Goal: Information Seeking & Learning: Find specific fact

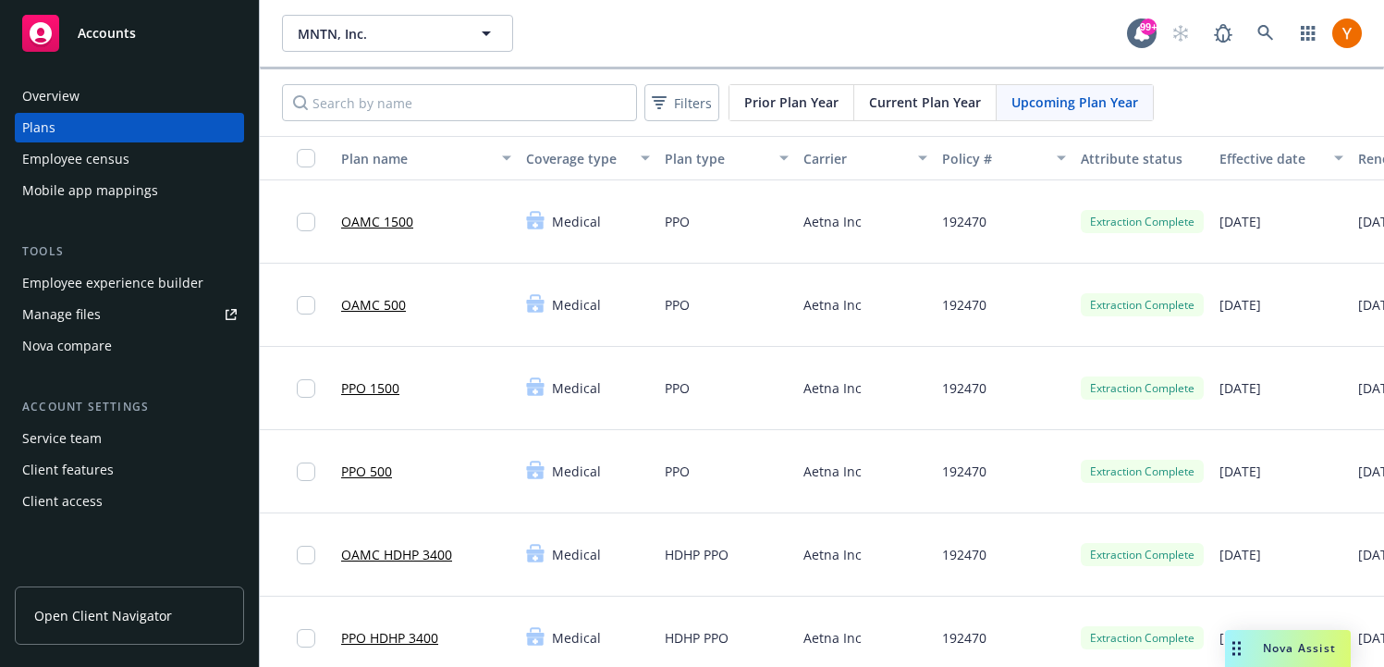
scroll to position [0, 244]
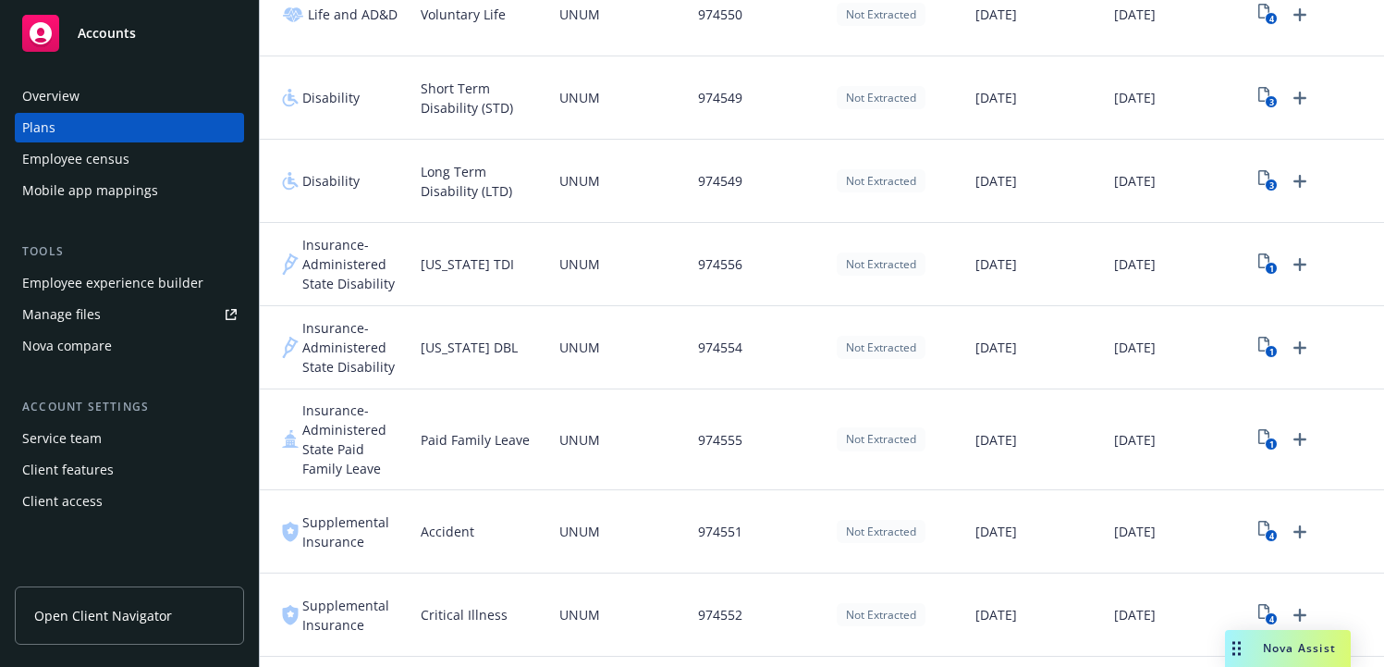
click at [152, 154] on div "Employee census" at bounding box center [129, 159] width 215 height 30
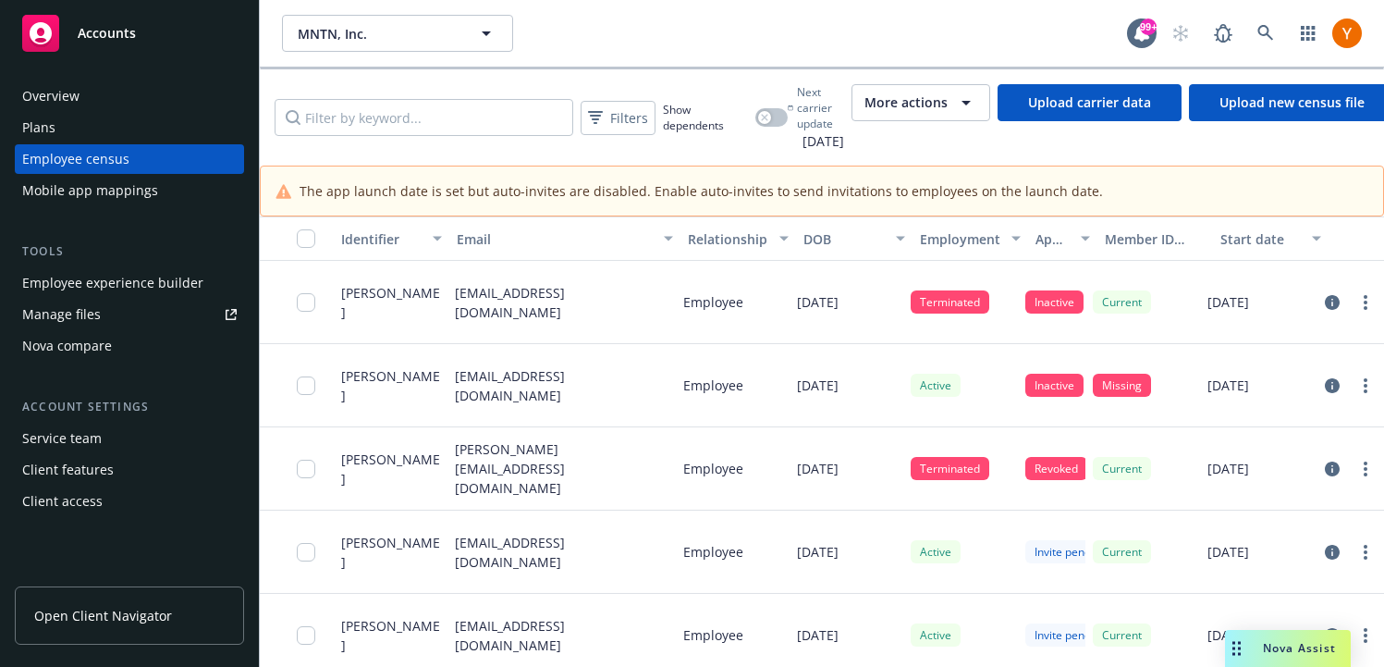
click at [168, 190] on div "Mobile app mappings" at bounding box center [129, 191] width 215 height 30
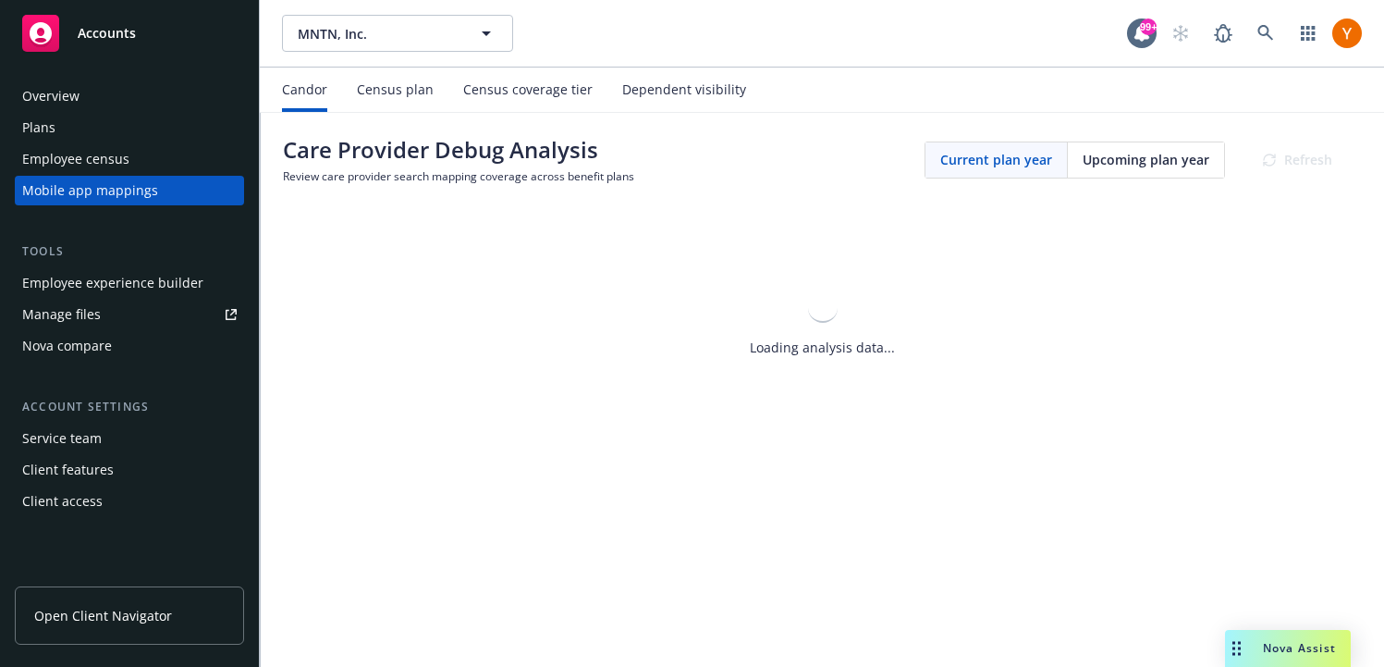
click at [415, 88] on div "Census plan" at bounding box center [395, 89] width 77 height 15
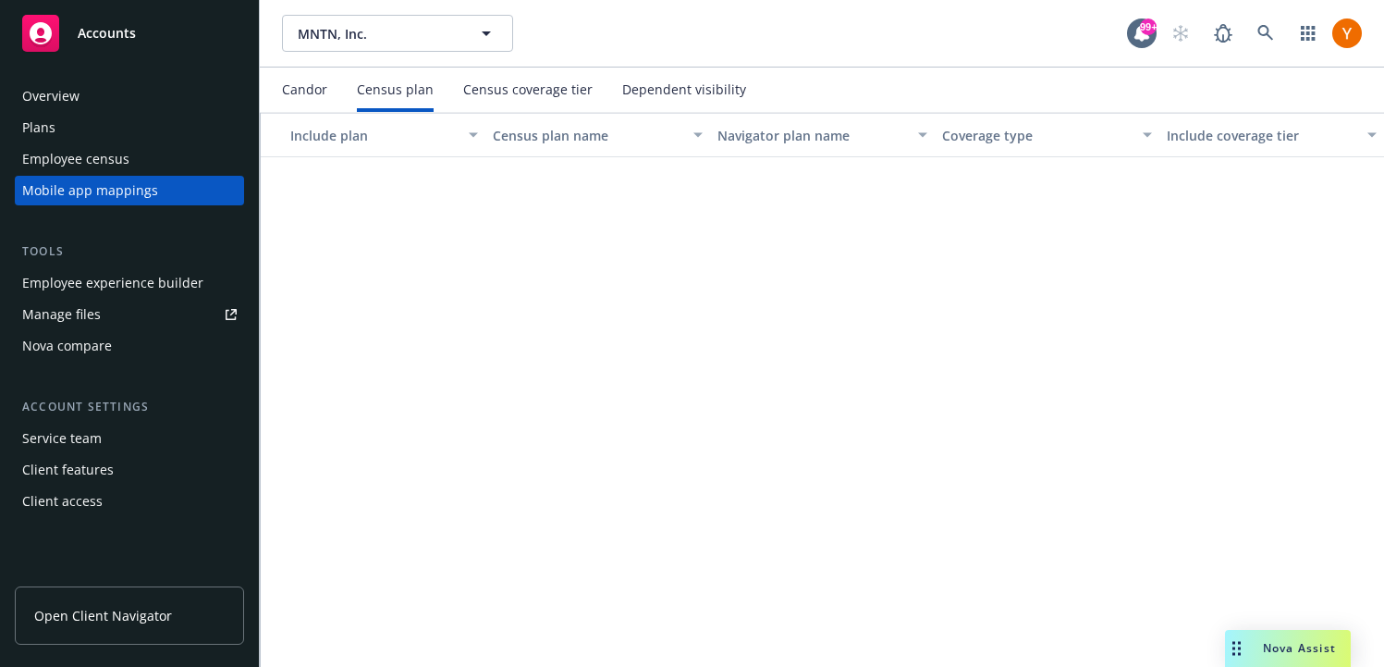
scroll to position [1266, 0]
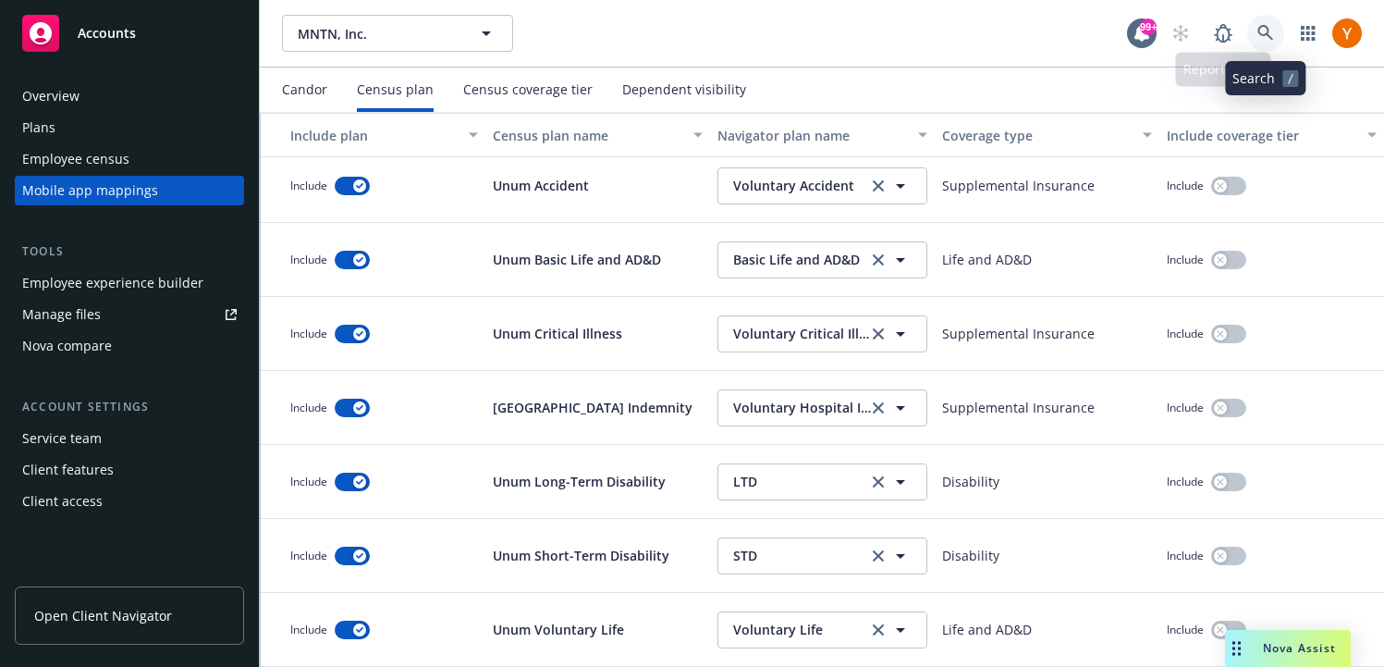
click at [1265, 46] on link at bounding box center [1265, 33] width 37 height 37
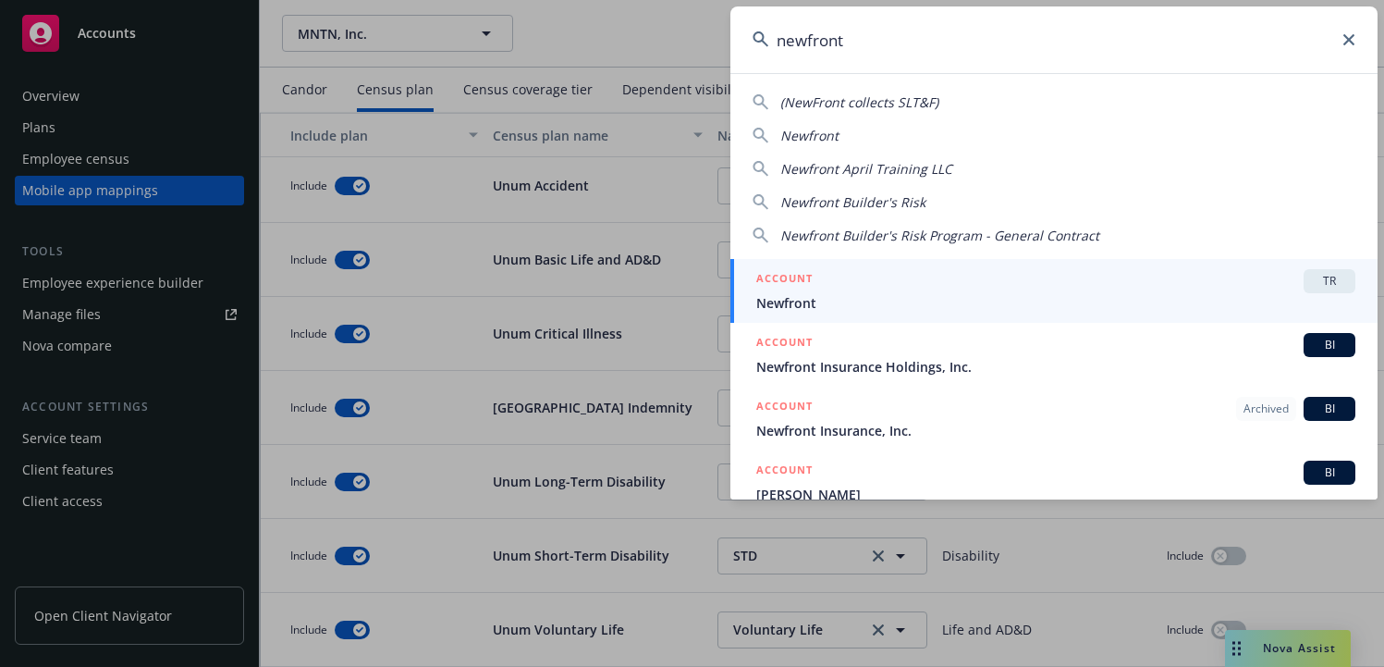
type input "newfront"
click at [870, 285] on div "ACCOUNT TR" at bounding box center [1055, 281] width 599 height 24
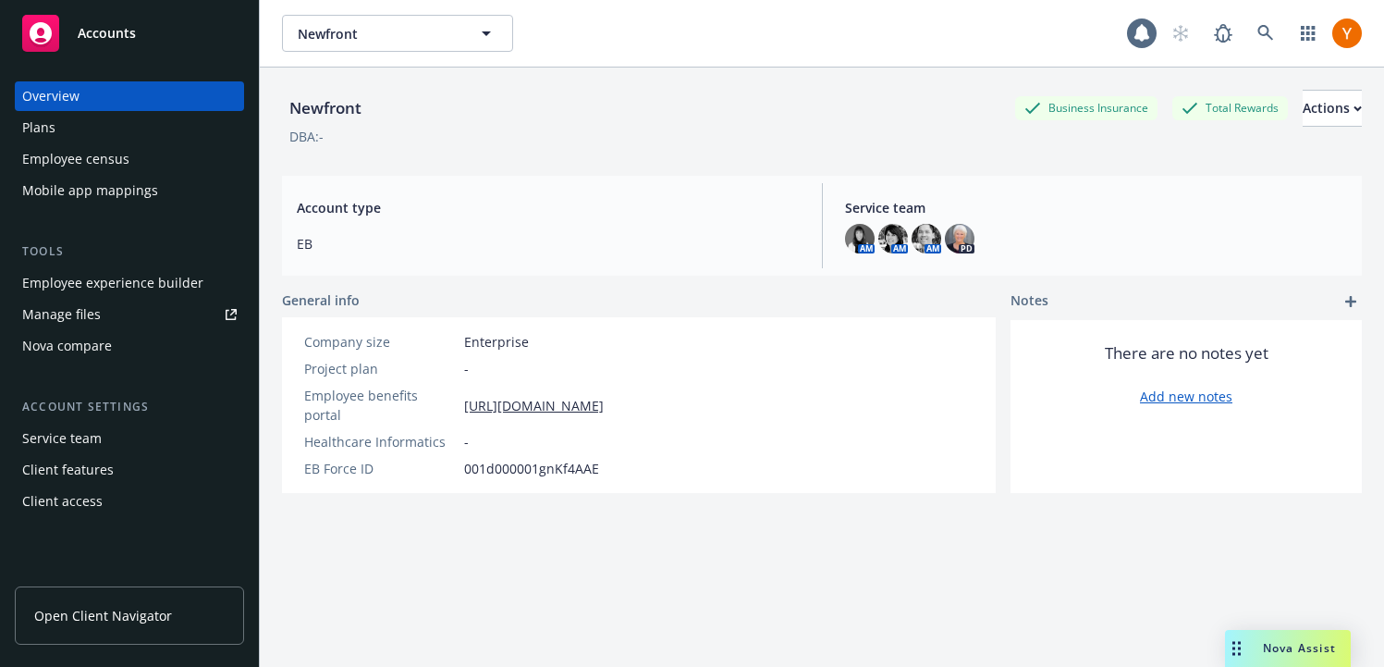
click at [85, 200] on div "Mobile app mappings" at bounding box center [90, 191] width 136 height 30
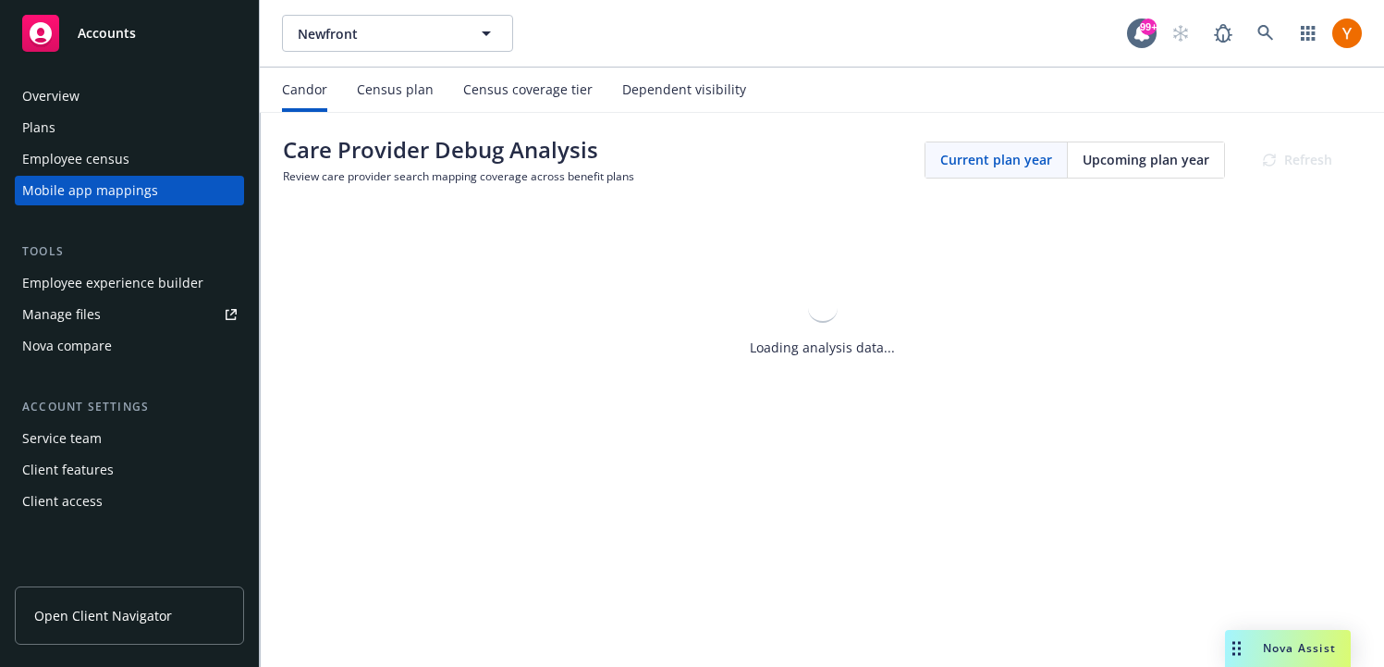
click at [485, 86] on div "Census coverage tier" at bounding box center [527, 89] width 129 height 15
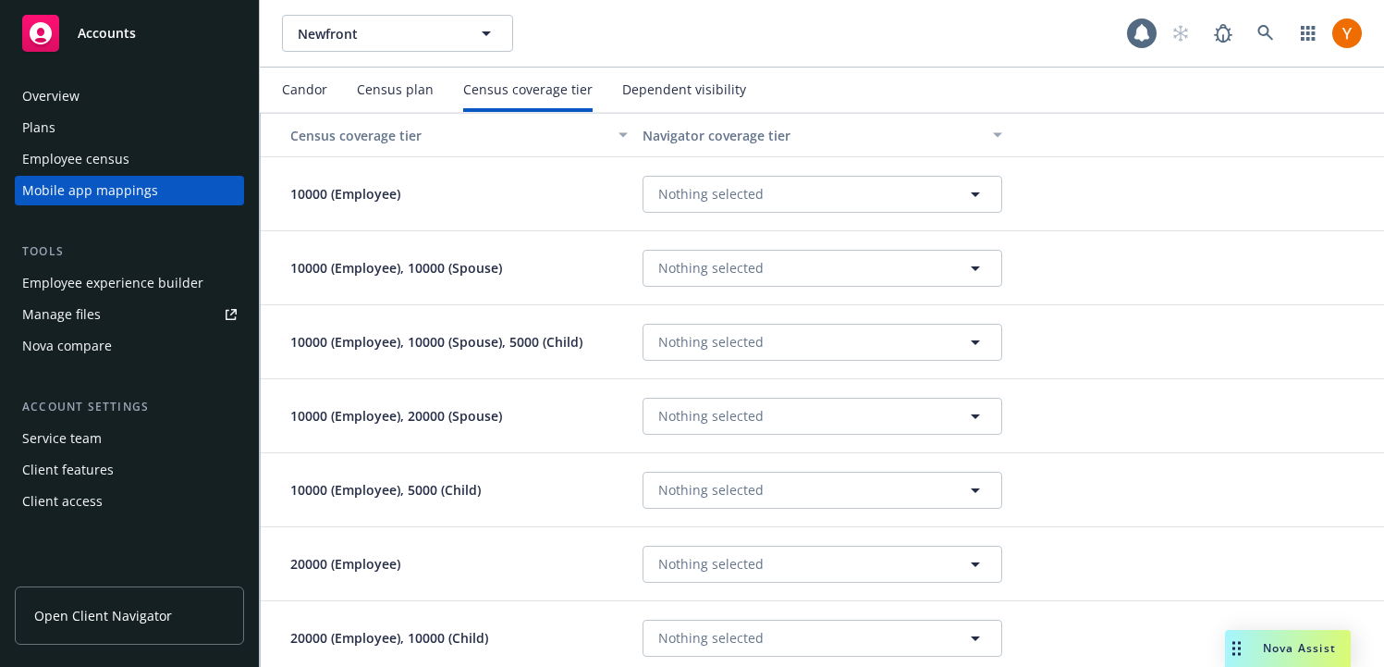
click at [362, 82] on div "Census plan" at bounding box center [395, 89] width 77 height 15
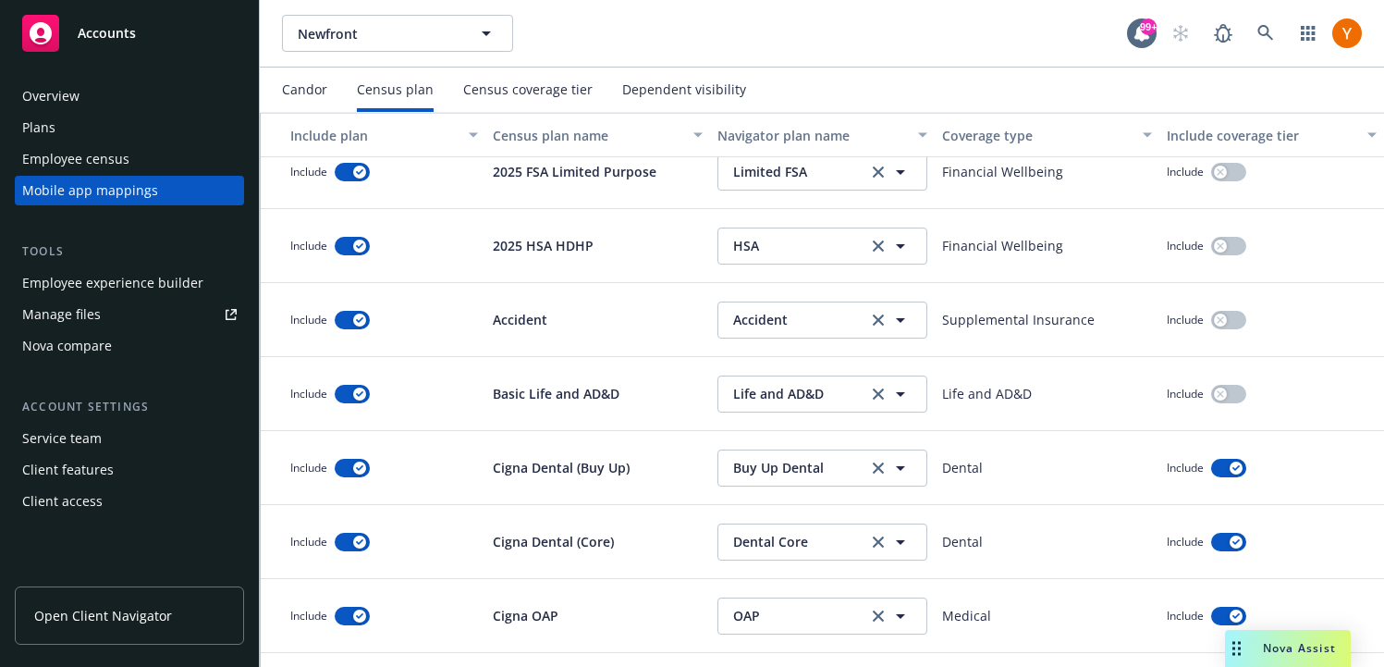
scroll to position [332, 0]
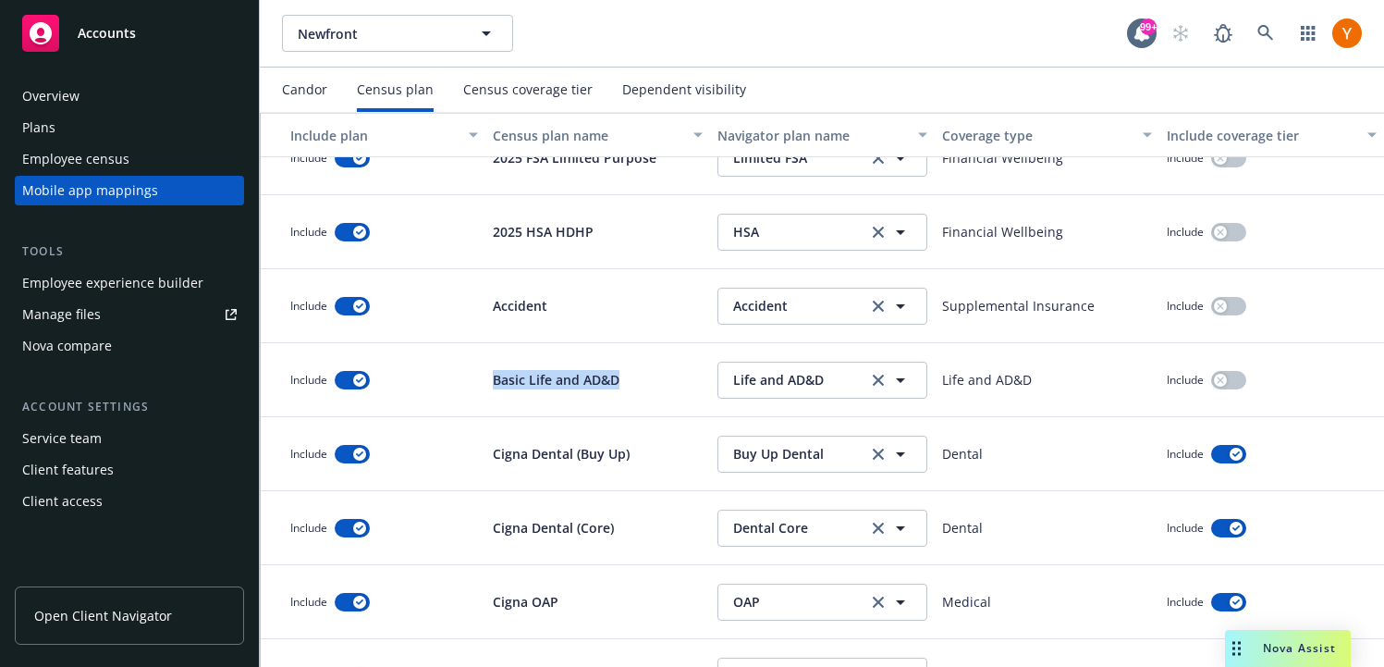
drag, startPoint x: 622, startPoint y: 375, endPoint x: 430, endPoint y: 374, distance: 192.3
click at [430, 374] on div "Include Basic Life and AD&D Life and AD&D Life and AD&D Life and AD&D Include" at bounding box center [822, 380] width 1123 height 74
click at [430, 374] on div "Include" at bounding box center [373, 380] width 225 height 74
click at [145, 141] on div "Plans" at bounding box center [129, 128] width 215 height 30
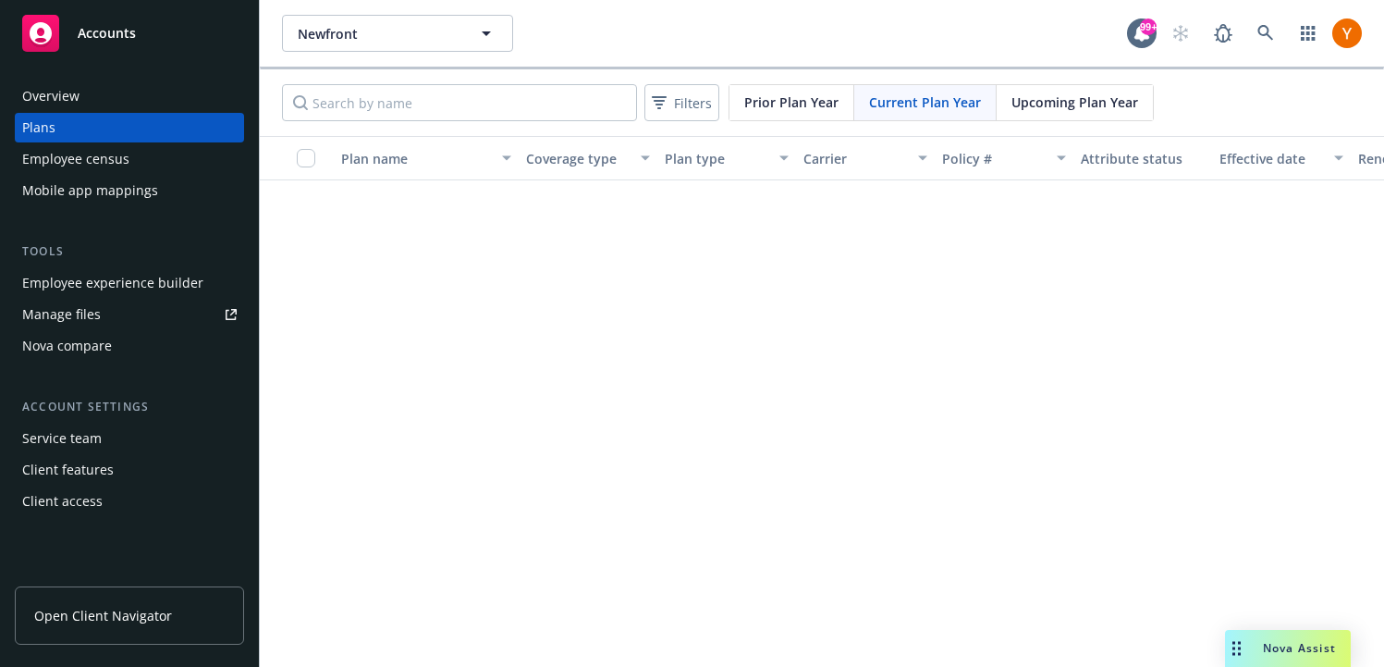
click at [116, 159] on div "Employee census" at bounding box center [75, 159] width 107 height 30
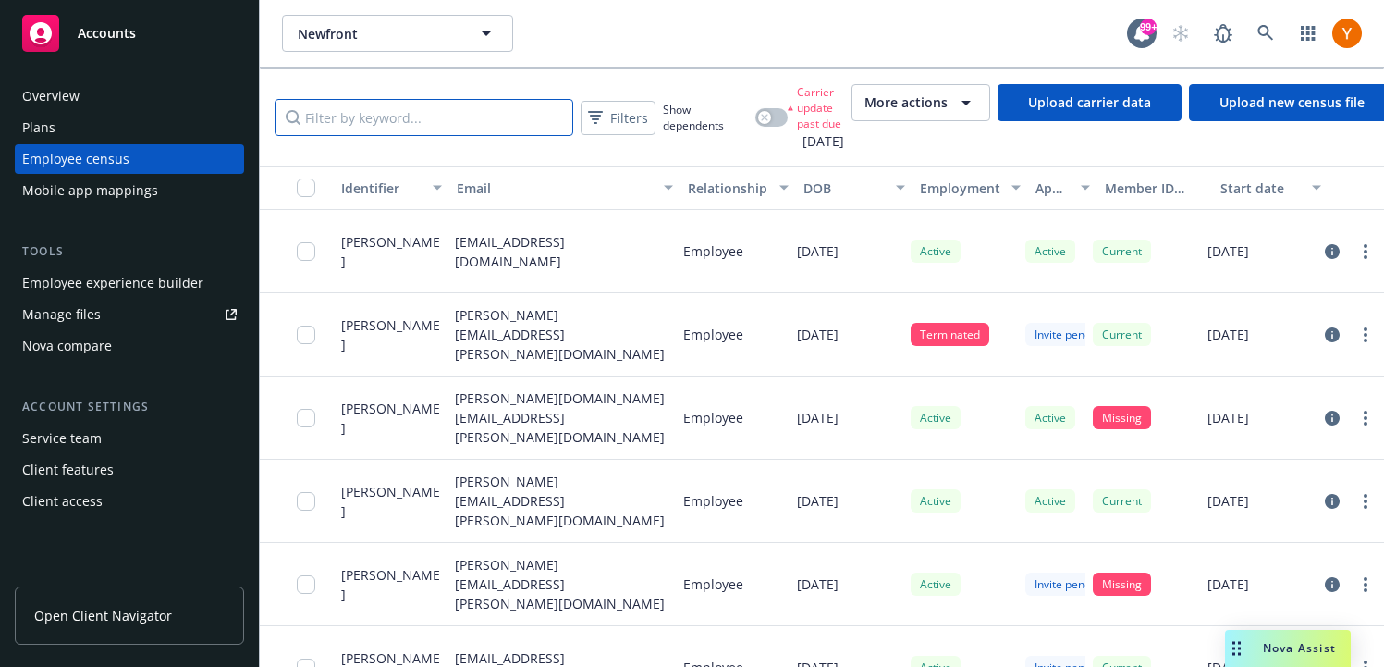
click at [452, 111] on input "Filter by keyword..." at bounding box center [424, 117] width 299 height 37
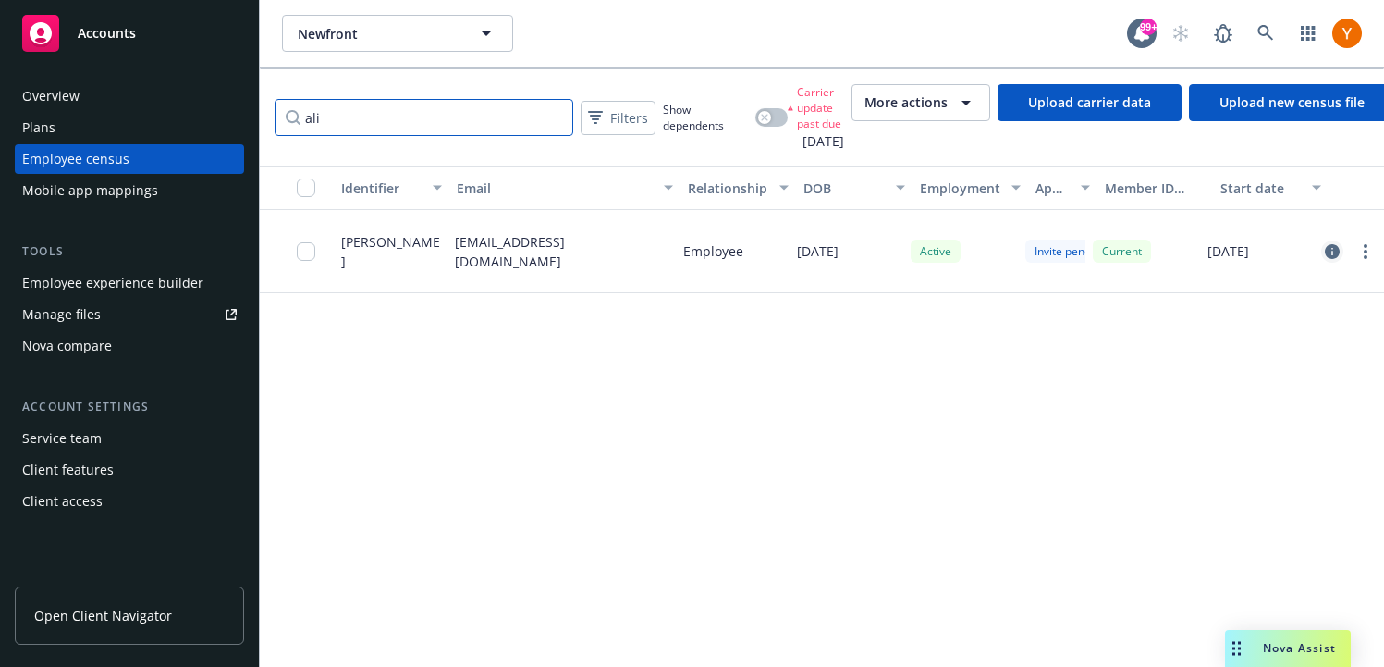
type input "ali"
click at [1327, 251] on icon "circleInformation" at bounding box center [1332, 251] width 15 height 15
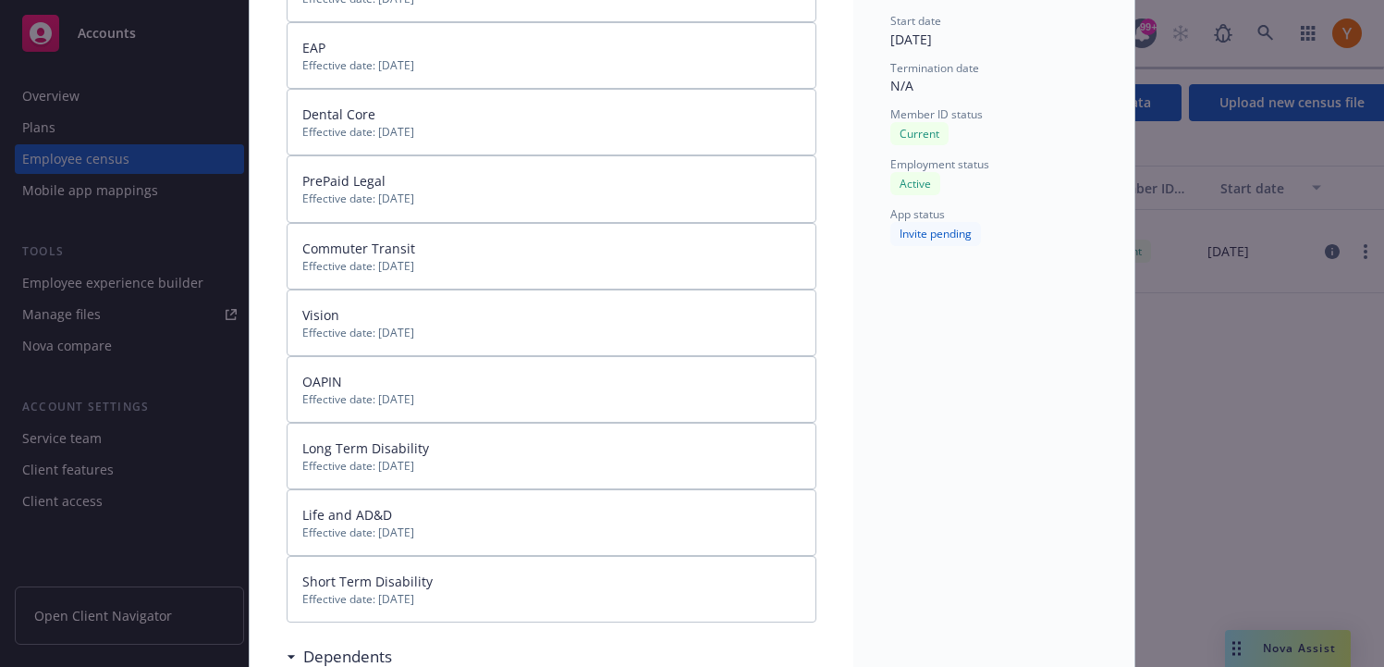
scroll to position [293, 0]
